Goal: Transaction & Acquisition: Purchase product/service

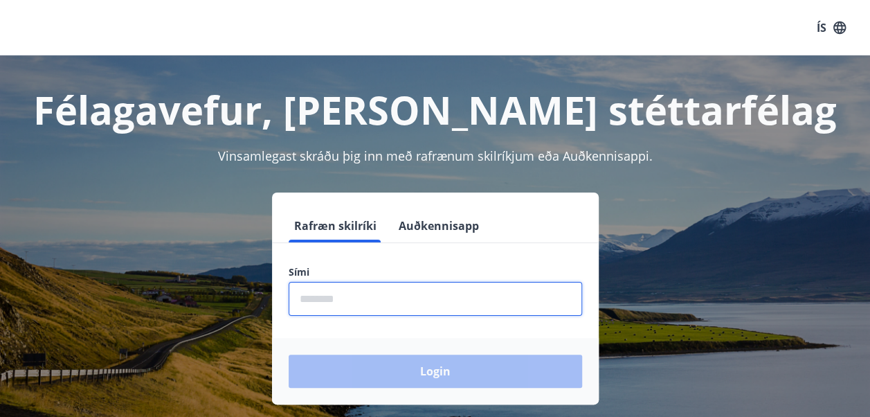
click at [347, 299] on input "phone" at bounding box center [435, 299] width 293 height 34
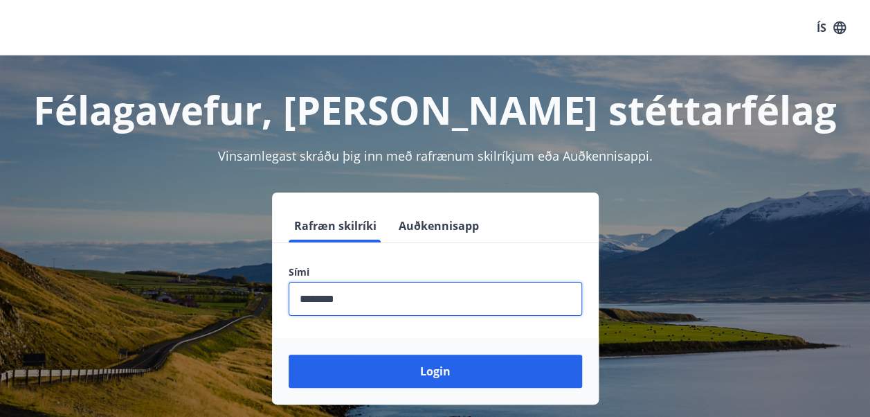
type input "********"
click at [289, 354] on button "Login" at bounding box center [435, 370] width 293 height 33
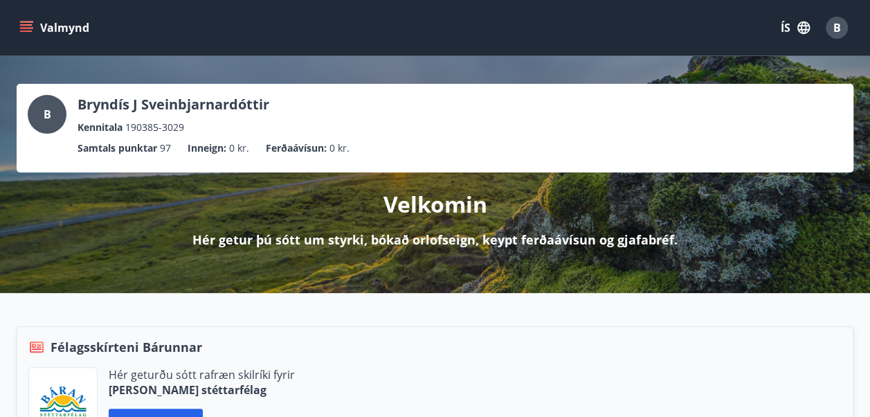
click at [216, 148] on p "Inneign :" at bounding box center [207, 147] width 39 height 15
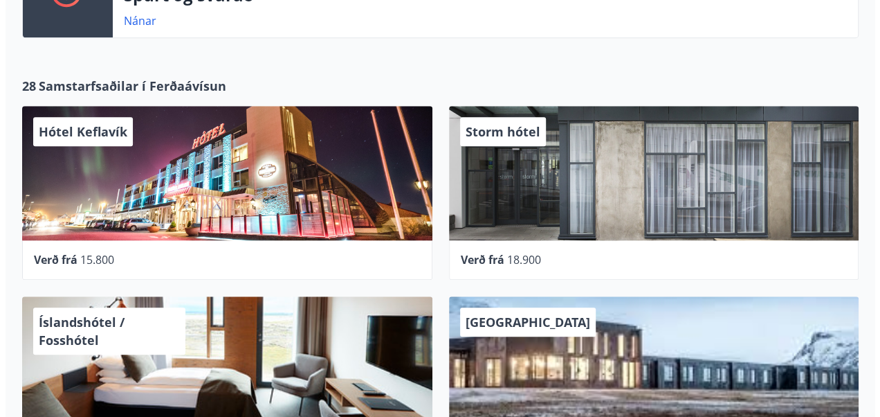
scroll to position [572, 0]
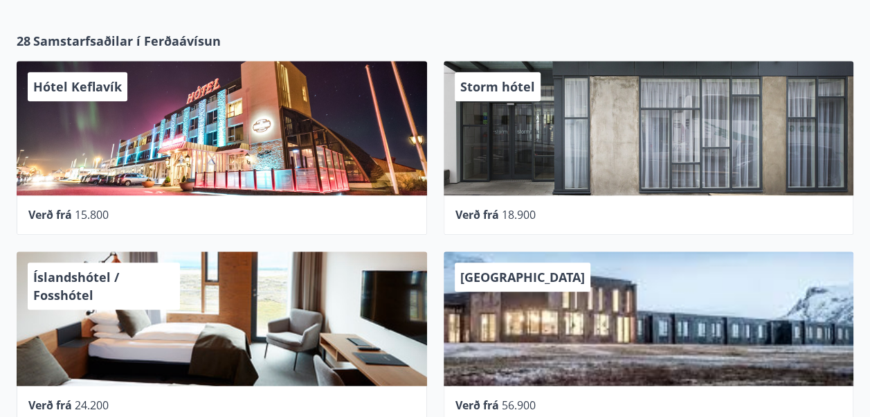
click at [149, 134] on div "Hótel Keflavík" at bounding box center [222, 128] width 410 height 134
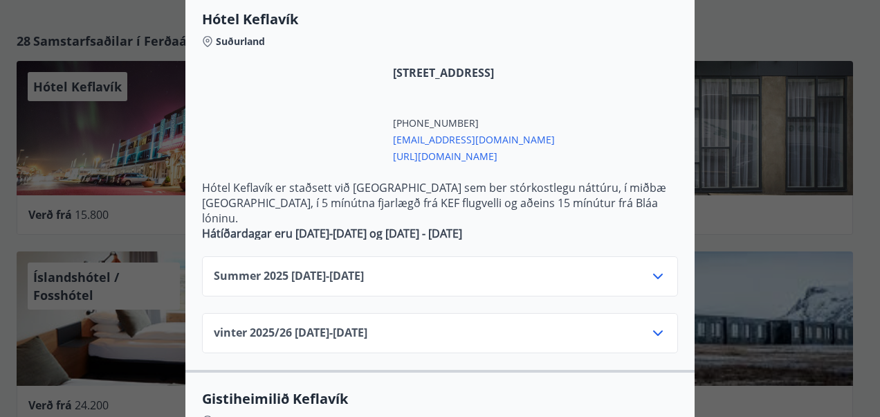
scroll to position [317, 0]
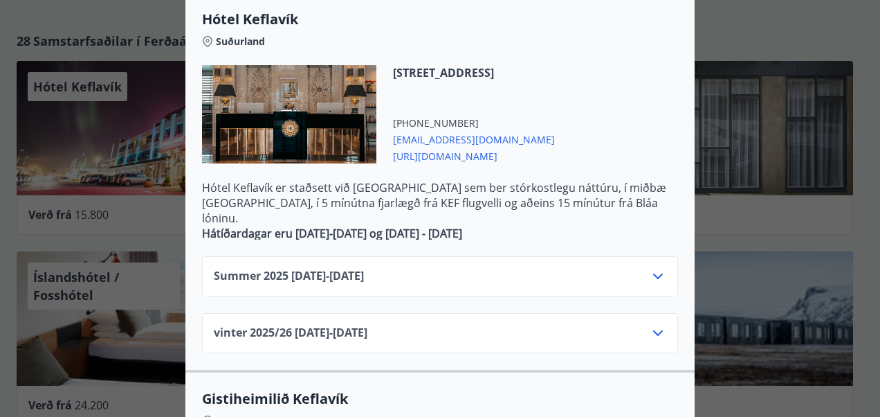
click at [511, 268] on div "Summer 2025 01.06.25 - 31.10.25" at bounding box center [440, 282] width 453 height 28
click at [653, 273] on icon at bounding box center [658, 276] width 10 height 6
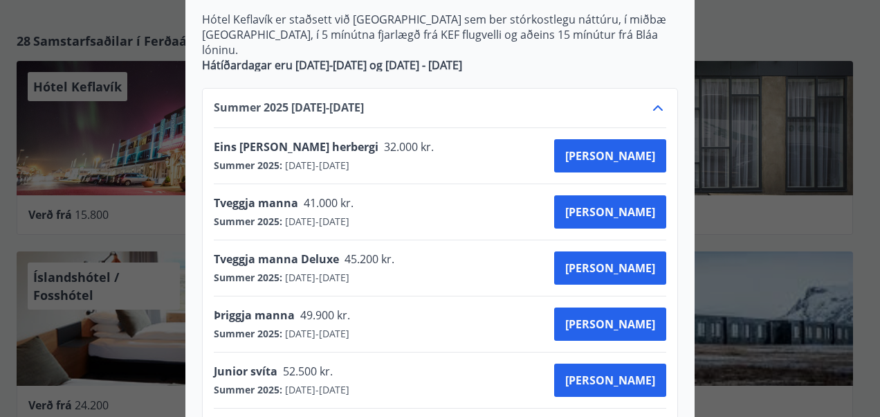
scroll to position [477, 0]
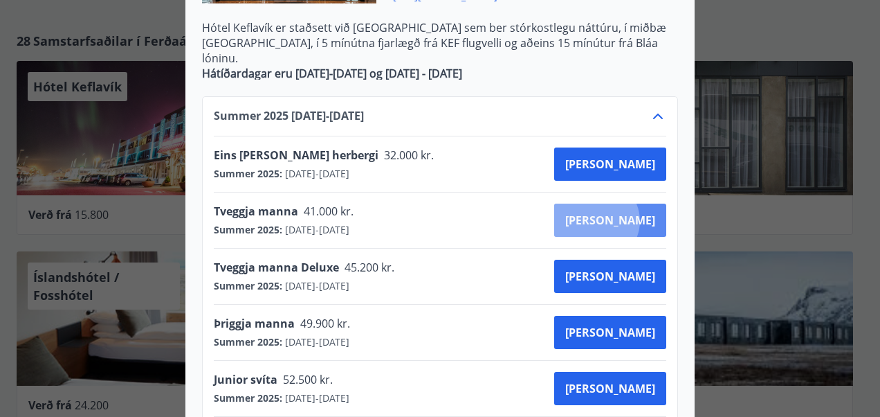
click at [645, 212] on span "Kaupa" at bounding box center [610, 219] width 90 height 15
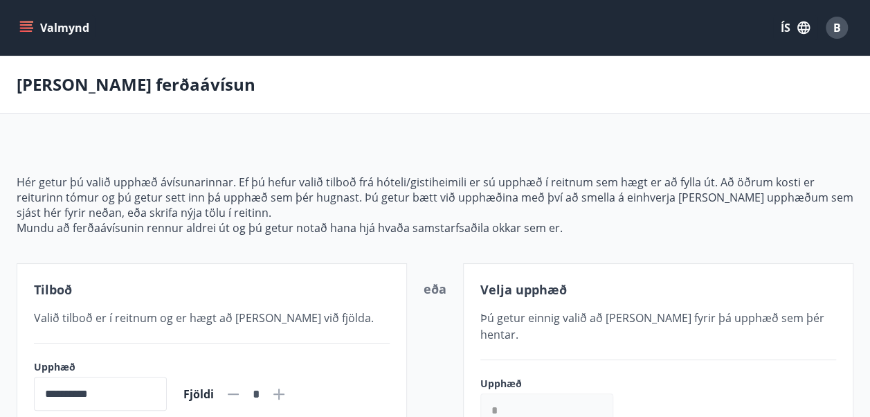
click at [26, 22] on icon "menu" at bounding box center [27, 21] width 15 height 1
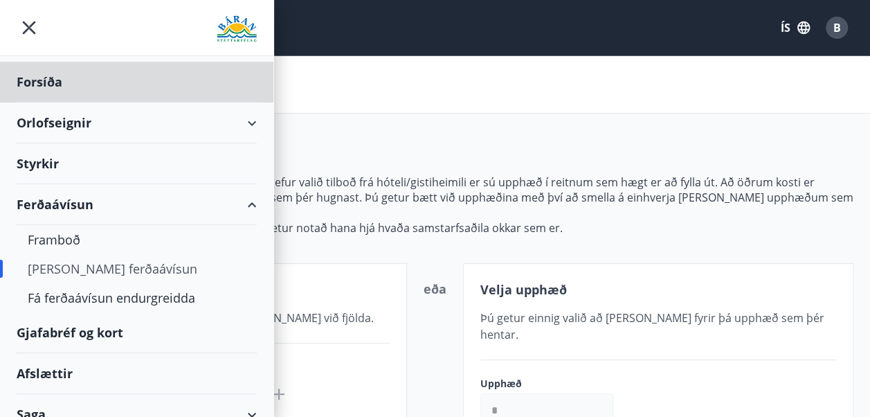
click at [87, 165] on div "Styrkir" at bounding box center [137, 163] width 240 height 41
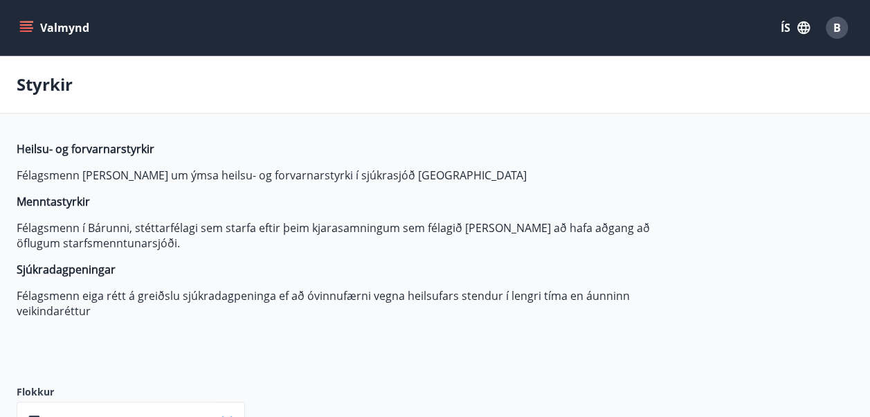
type input "***"
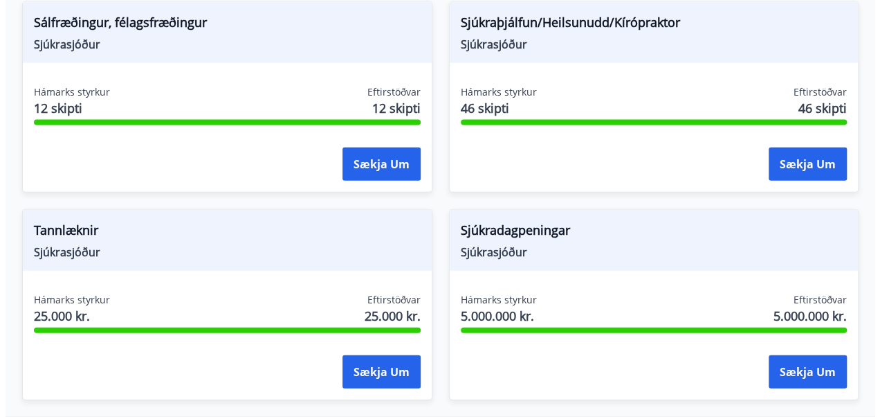
scroll to position [1518, 0]
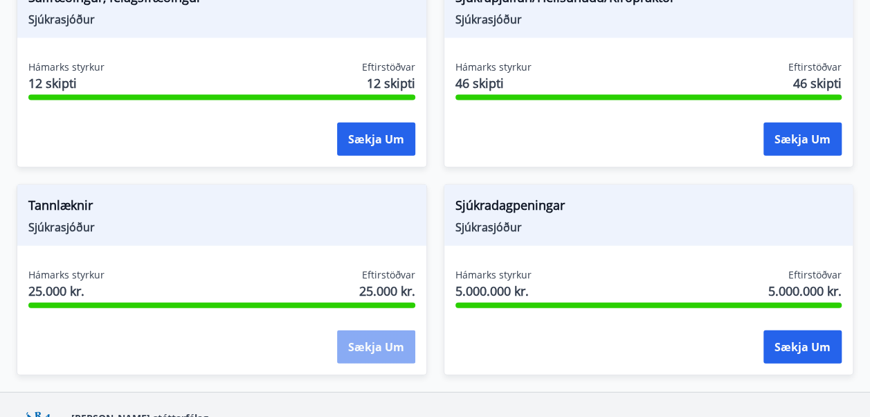
click at [383, 346] on button "Sækja um" at bounding box center [376, 346] width 78 height 33
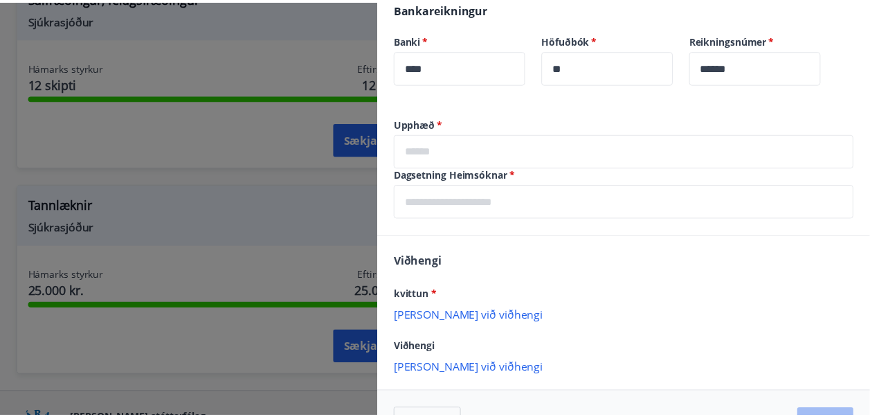
scroll to position [390, 0]
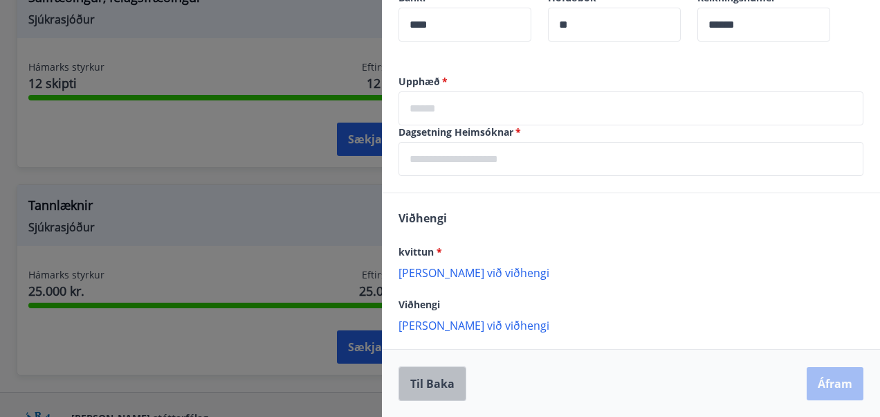
click at [446, 383] on button "Til baka" at bounding box center [433, 383] width 68 height 35
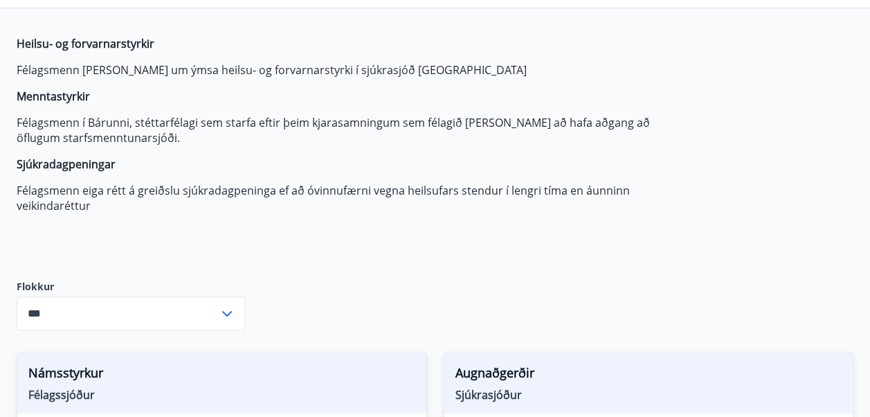
scroll to position [0, 0]
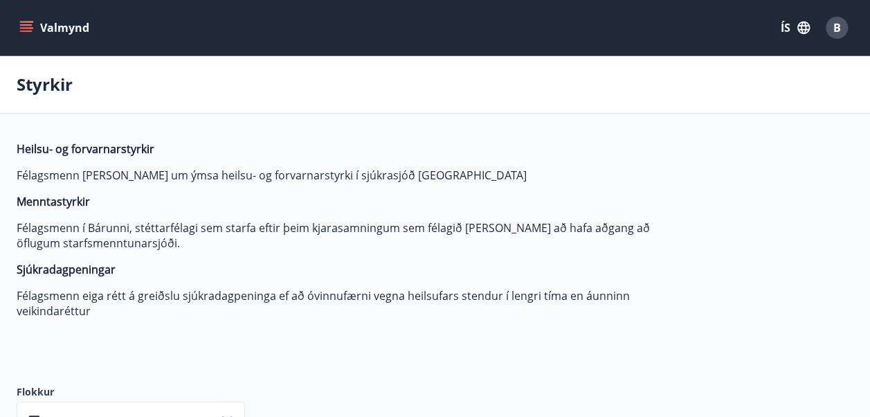
click at [19, 24] on icon "menu" at bounding box center [26, 28] width 14 height 14
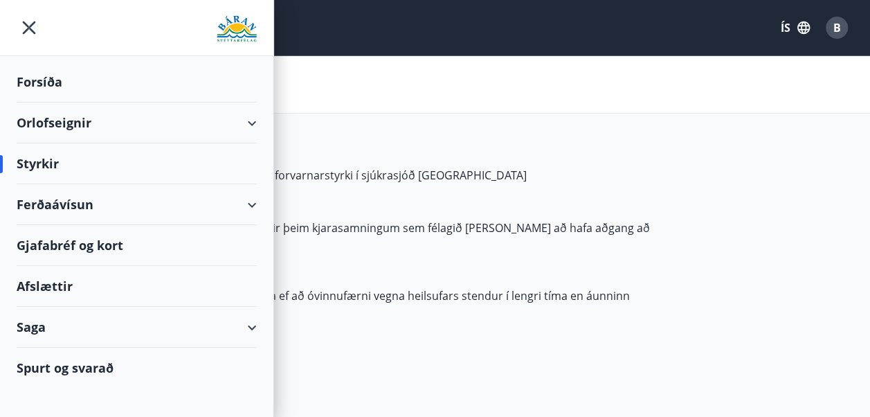
click at [154, 250] on div "Gjafabréf og kort" at bounding box center [137, 245] width 240 height 41
